Goal: Information Seeking & Learning: Learn about a topic

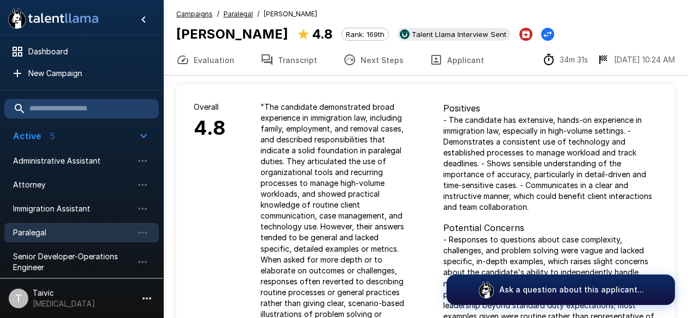
scroll to position [162, 0]
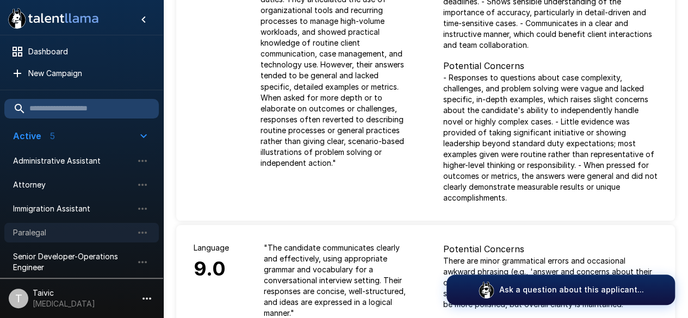
click at [107, 232] on span "Paralegal" at bounding box center [73, 232] width 120 height 11
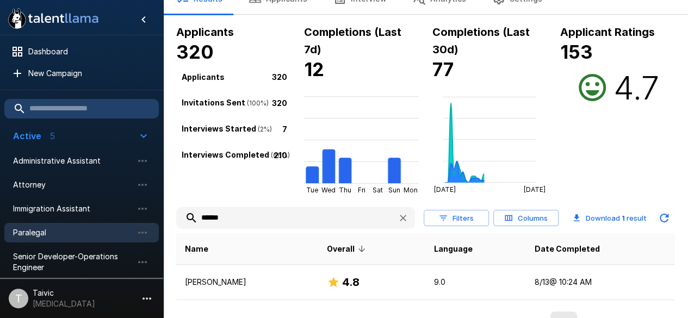
scroll to position [65, 0]
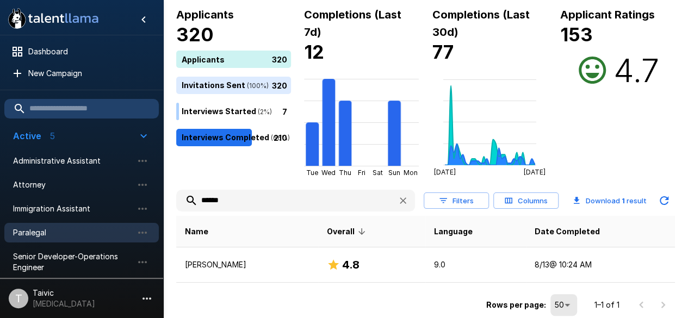
click at [407, 199] on icon "button" at bounding box center [403, 200] width 11 height 11
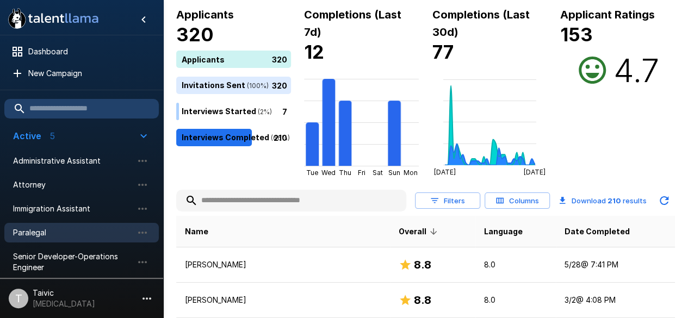
click at [300, 206] on input "text" at bounding box center [291, 201] width 230 height 20
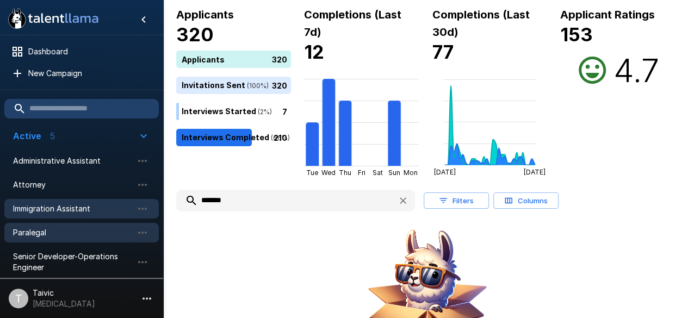
type input "*******"
click at [88, 200] on div "Immigration Assistant" at bounding box center [81, 209] width 154 height 20
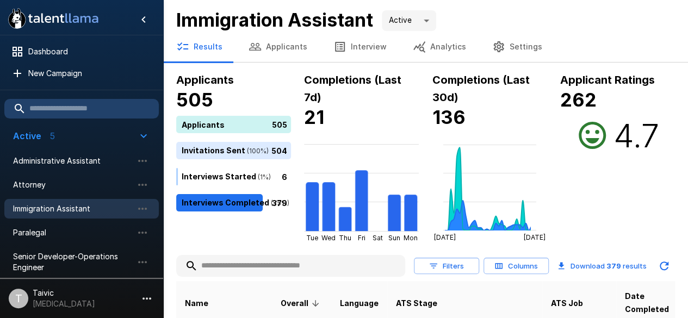
click at [237, 265] on input "text" at bounding box center [290, 266] width 229 height 20
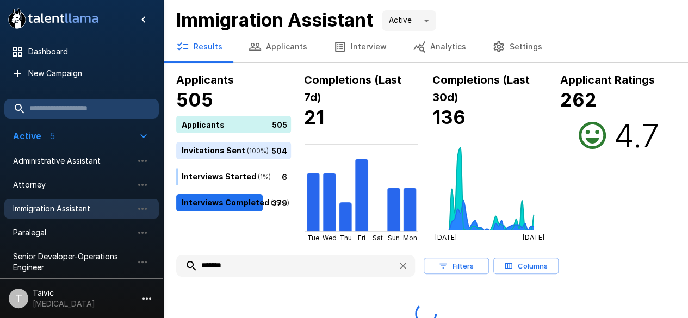
type input "*******"
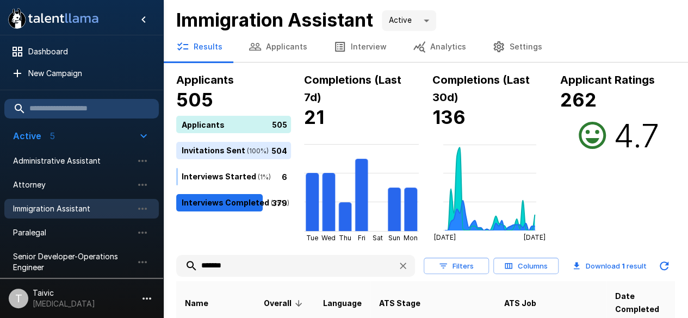
scroll to position [81, 0]
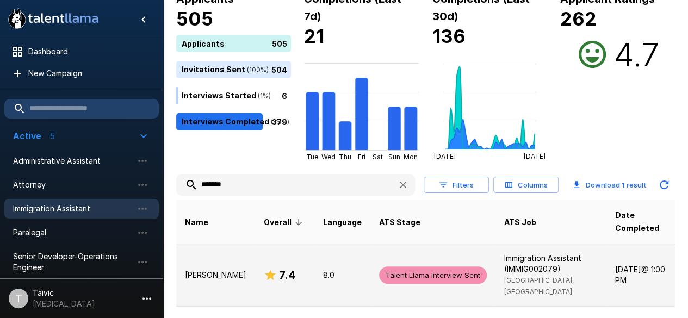
click at [370, 261] on td "Talent Llama Interview Sent" at bounding box center [432, 275] width 125 height 63
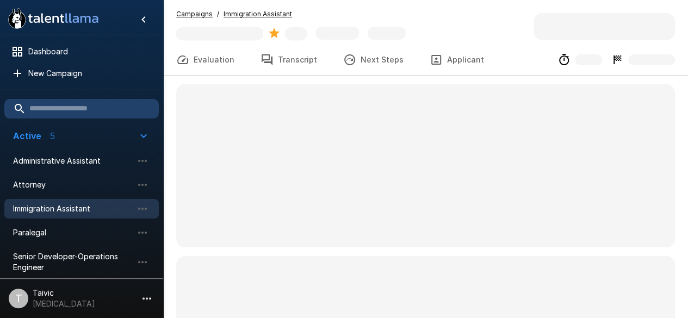
click at [352, 261] on span at bounding box center [425, 297] width 499 height 82
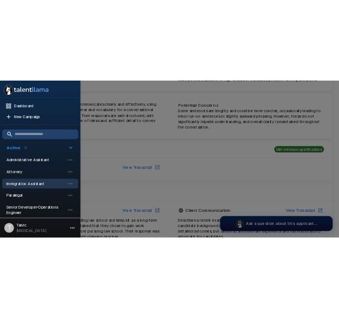
scroll to position [302, 0]
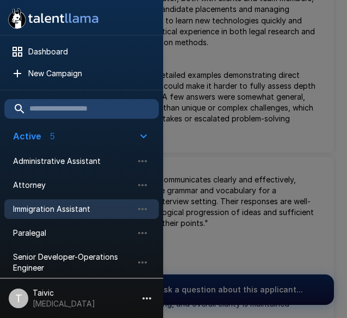
click at [246, 73] on div at bounding box center [173, 159] width 347 height 318
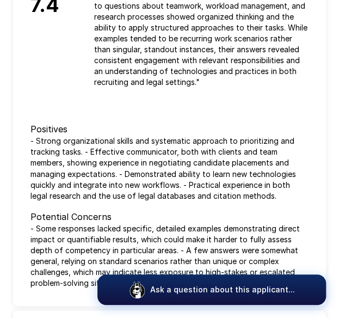
scroll to position [0, 0]
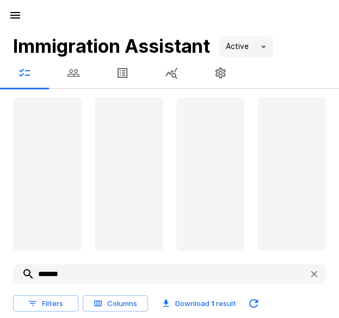
scroll to position [81, 0]
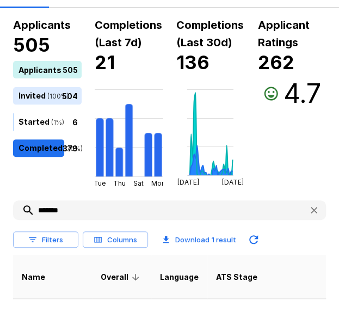
click at [315, 209] on icon "button" at bounding box center [313, 210] width 11 height 11
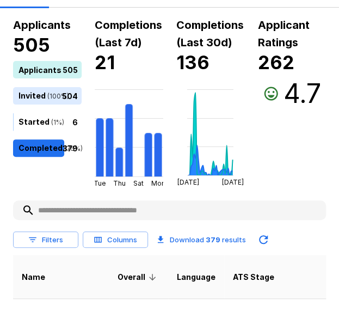
click at [256, 215] on input "text" at bounding box center [169, 210] width 313 height 20
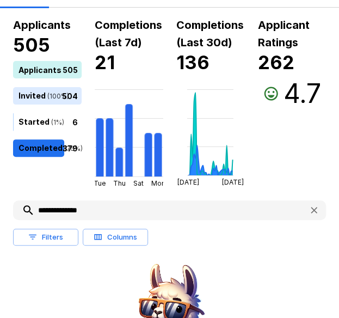
type input "**********"
click at [309, 206] on icon "button" at bounding box center [313, 210] width 11 height 11
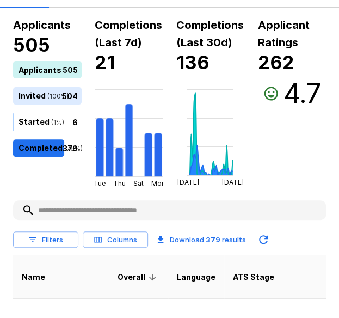
click at [309, 206] on input "text" at bounding box center [169, 210] width 313 height 20
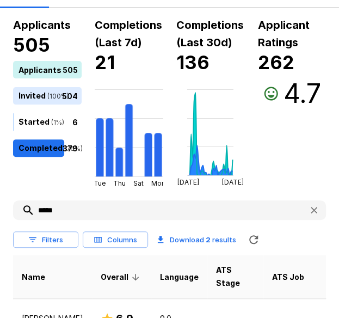
type input "*****"
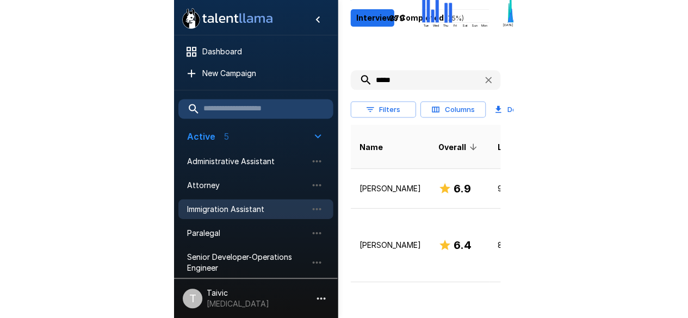
scroll to position [88, 0]
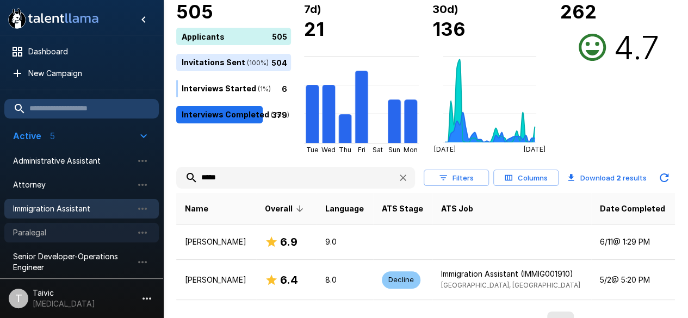
click at [98, 233] on span "Paralegal" at bounding box center [73, 232] width 120 height 11
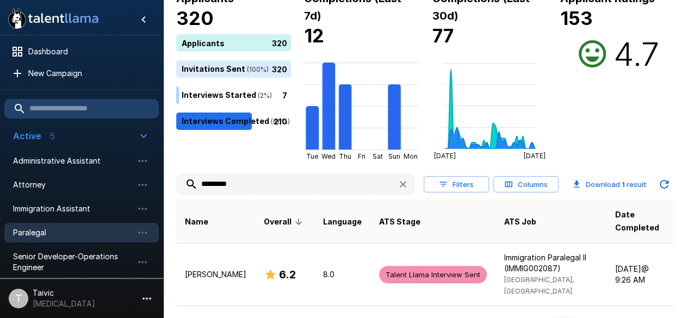
scroll to position [94, 0]
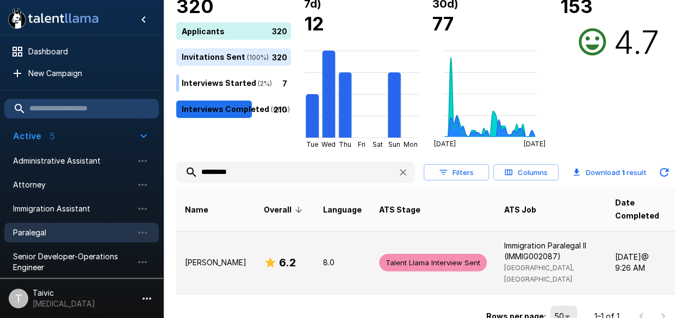
type input "*********"
click at [382, 259] on span "Talent Llama Interview Sent" at bounding box center [433, 263] width 108 height 10
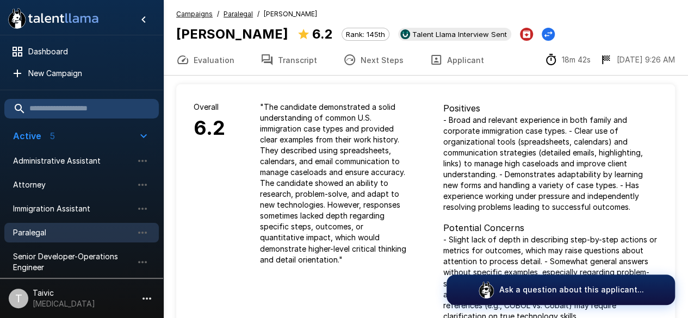
click at [316, 218] on p "" The candidate demonstrated a solid understanding of common U.S. immigration c…" at bounding box center [334, 183] width 148 height 163
click at [352, 66] on button "Next Steps" at bounding box center [373, 60] width 86 height 30
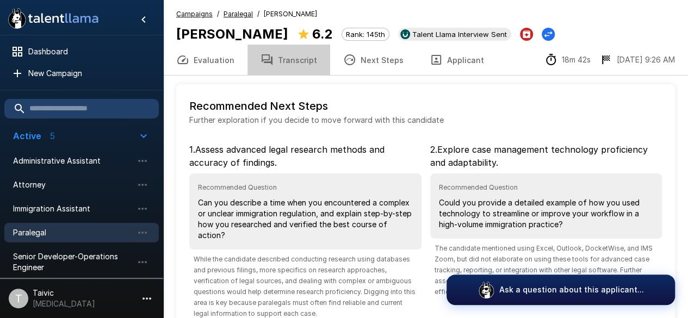
click at [311, 65] on button "Transcript" at bounding box center [288, 60] width 83 height 30
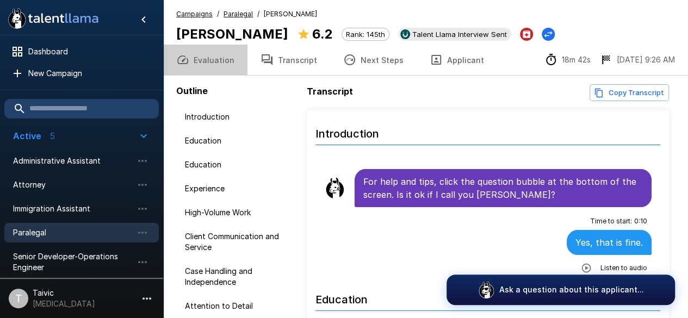
click at [221, 54] on button "Evaluation" at bounding box center [205, 60] width 84 height 30
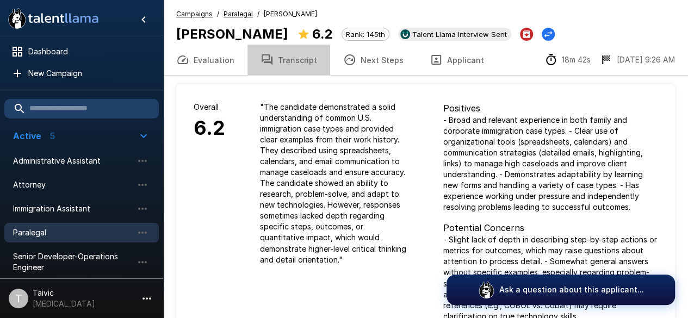
click at [289, 61] on button "Transcript" at bounding box center [288, 60] width 83 height 30
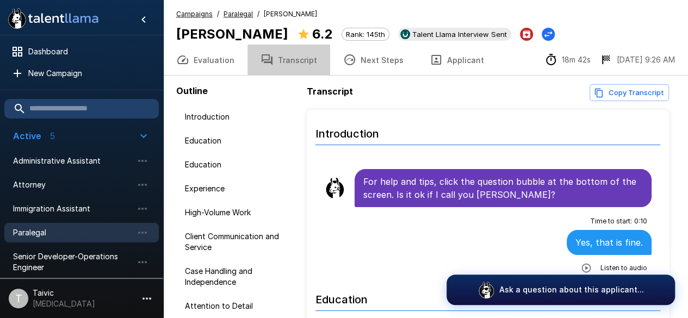
click at [289, 61] on button "Transcript" at bounding box center [288, 60] width 83 height 30
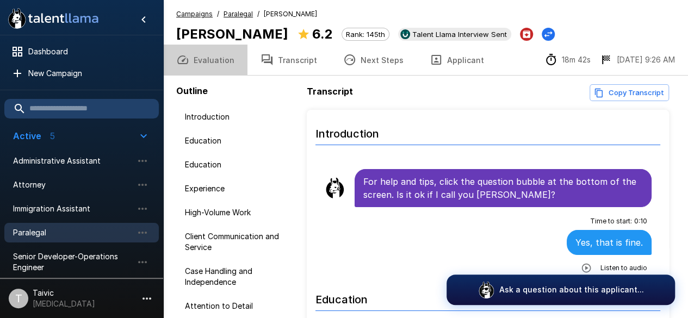
click at [226, 53] on button "Evaluation" at bounding box center [205, 60] width 84 height 30
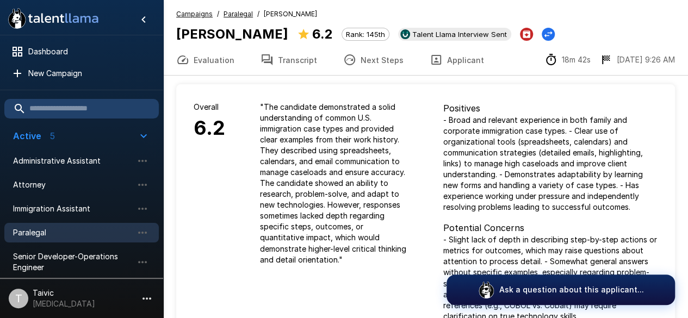
click at [315, 193] on p "" The candidate demonstrated a solid understanding of common U.S. immigration c…" at bounding box center [334, 183] width 148 height 163
click at [114, 114] on input "text" at bounding box center [81, 109] width 154 height 20
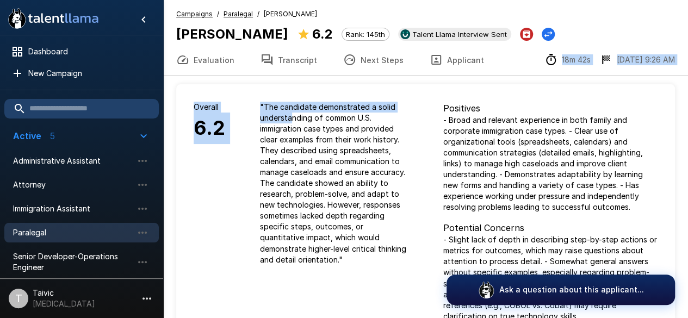
drag, startPoint x: 292, startPoint y: 114, endPoint x: 221, endPoint y: 59, distance: 89.2
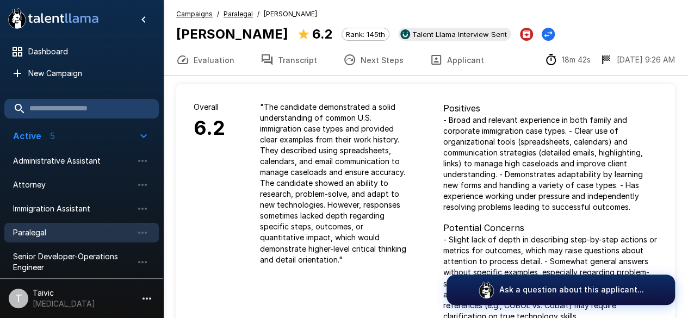
click at [198, 14] on u "Campaigns" at bounding box center [194, 14] width 36 height 8
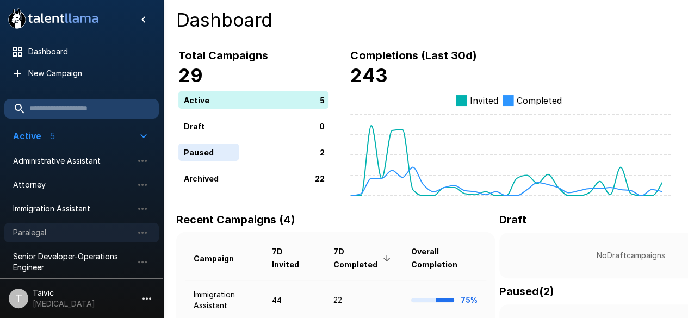
click at [78, 226] on div "Paralegal" at bounding box center [81, 233] width 154 height 20
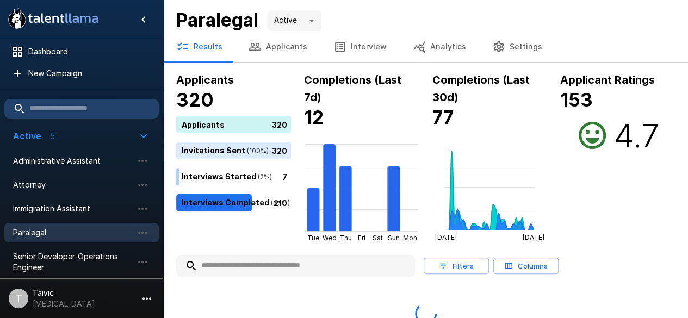
click at [246, 263] on input "text" at bounding box center [295, 266] width 239 height 20
type input "*****"
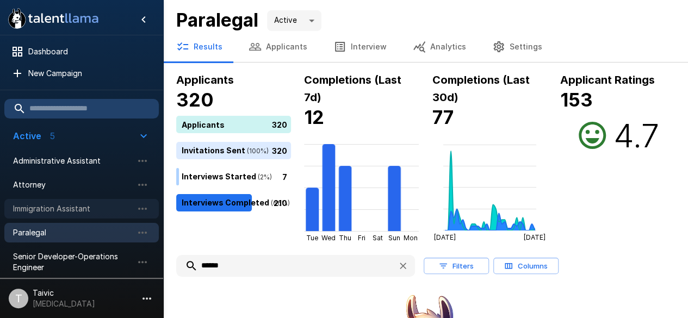
click at [107, 204] on span "Immigration Assistant" at bounding box center [73, 208] width 120 height 11
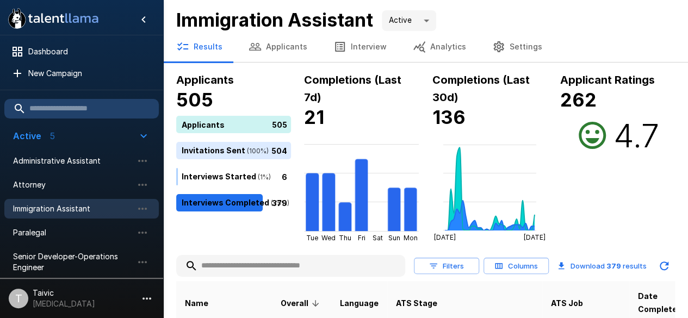
click at [272, 266] on input "text" at bounding box center [290, 266] width 229 height 20
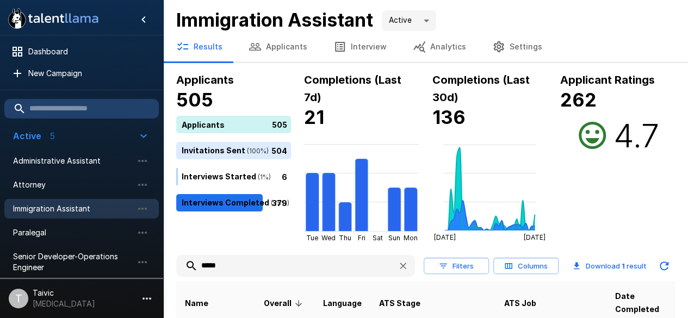
scroll to position [94, 0]
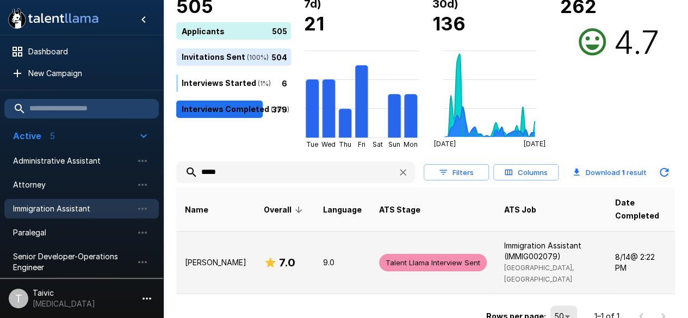
type input "*****"
click at [402, 259] on span "Talent Llama Interview Sent" at bounding box center [433, 263] width 108 height 10
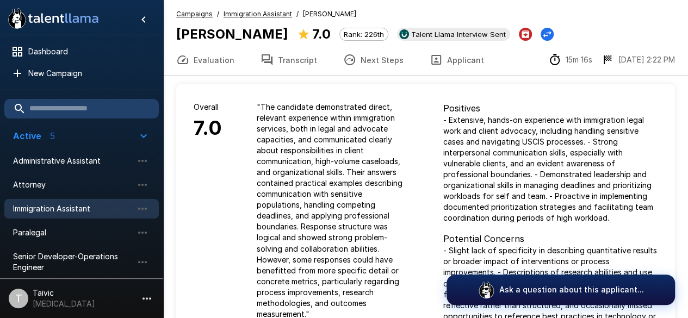
drag, startPoint x: 288, startPoint y: 2, endPoint x: 466, endPoint y: 132, distance: 220.2
click at [466, 132] on p "- Extensive, hands-on experience with immigration legal work and client advocac…" at bounding box center [550, 169] width 215 height 109
click at [334, 223] on p "" The candidate demonstrated direct, relevant experience within immigration ser…" at bounding box center [333, 211] width 152 height 218
